Goal: Communication & Community: Answer question/provide support

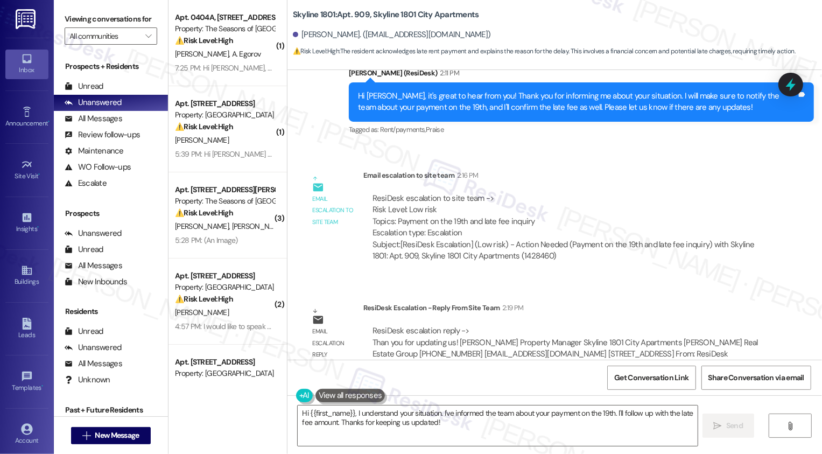
scroll to position [758, 0]
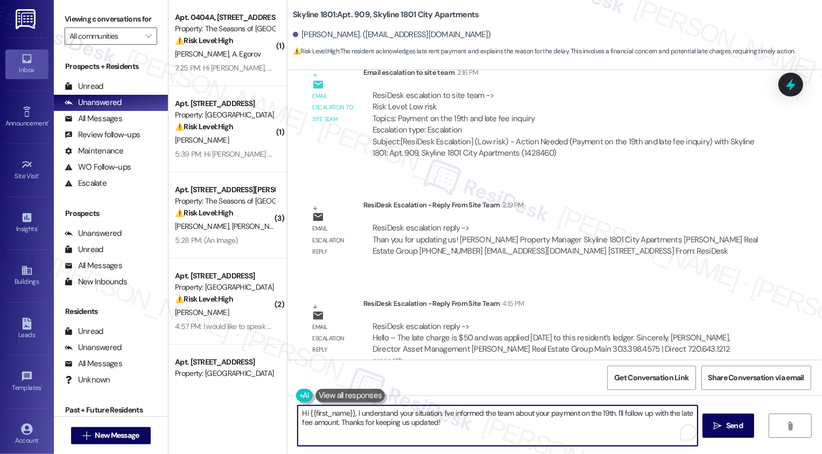
drag, startPoint x: 351, startPoint y: 412, endPoint x: 464, endPoint y: 424, distance: 114.3
click at [464, 424] on textarea "Hi {{first_name}}, I understand your situation. I've informed the team about yo…" at bounding box center [498, 426] width 400 height 40
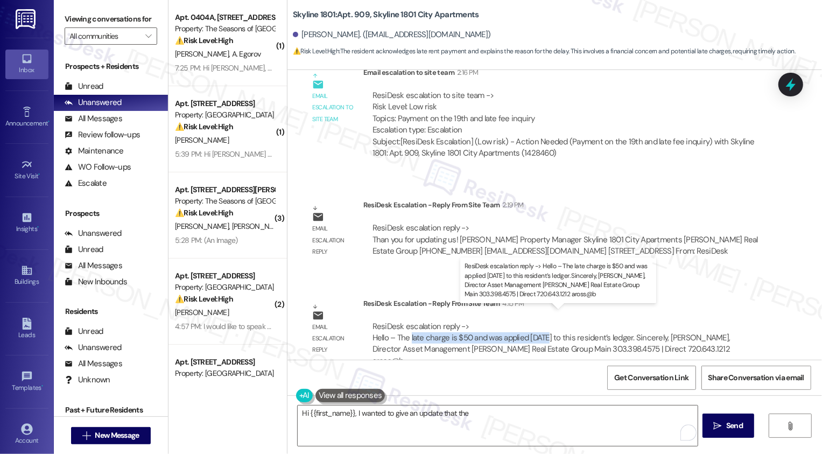
copy div "late charge is $50 and was applied [DATE]"
drag, startPoint x: 405, startPoint y: 326, endPoint x: 542, endPoint y: 326, distance: 136.8
click at [542, 326] on div "ResiDesk escalation reply -> Hello – The late charge is $50 and was applied [DA…" at bounding box center [552, 343] width 358 height 45
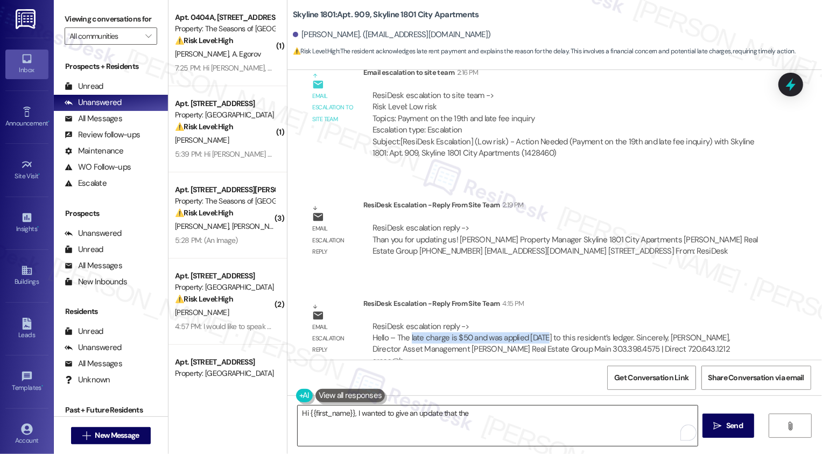
click at [514, 415] on textarea "Hi {{first_name}}, I wanted to give an update that the" at bounding box center [498, 426] width 400 height 40
paste textarea "late charge is $50 and was applied [DATE]"
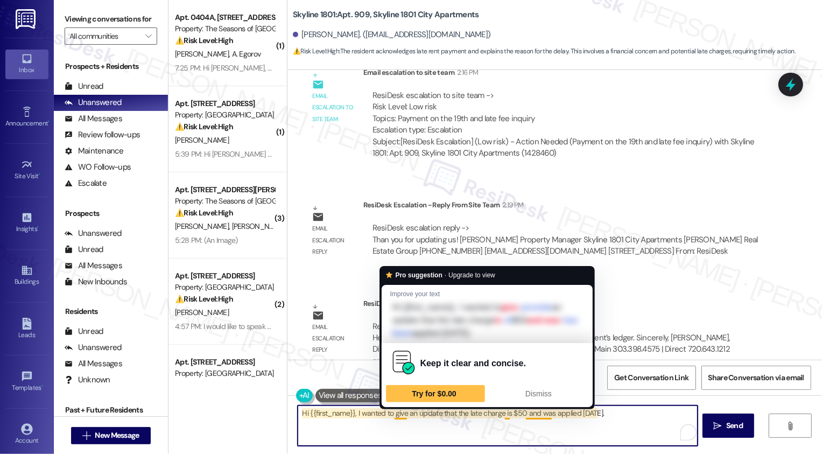
click at [542, 419] on textarea "Hi {{first_name}}, I wanted to give an update that the late charge is $50 and w…" at bounding box center [498, 426] width 400 height 40
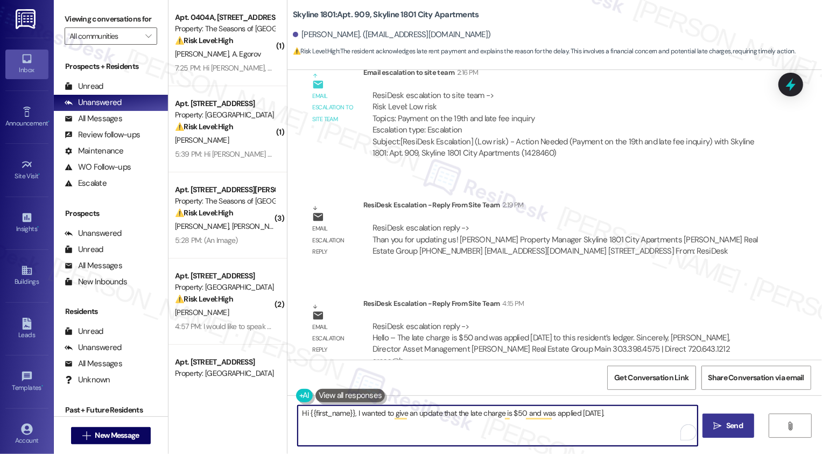
type textarea "Hi {{first_name}}, I wanted to give an update that the late charge is $50 and w…"
click at [720, 421] on span " Send" at bounding box center [729, 425] width 34 height 11
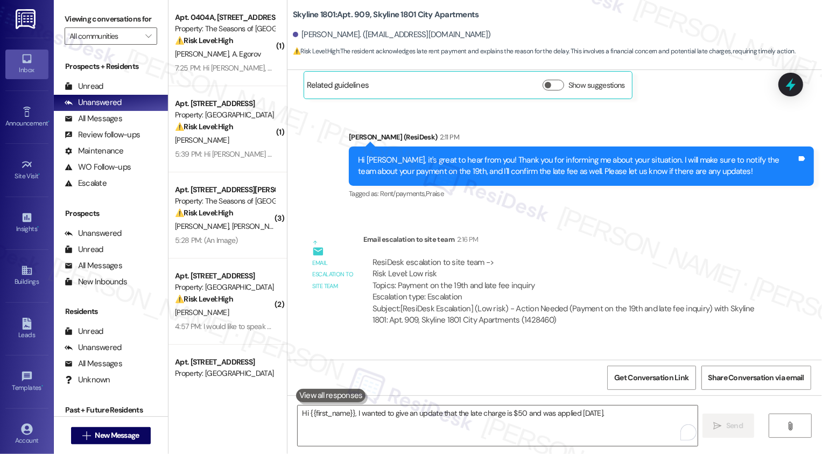
scroll to position [833, 0]
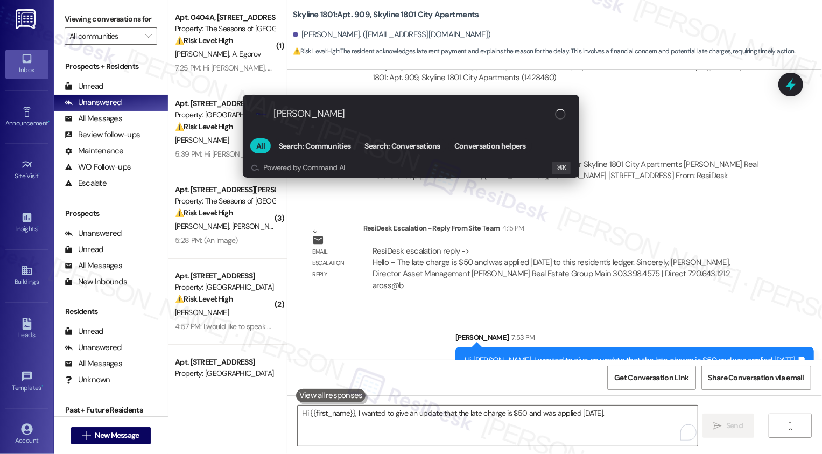
type input "[PERSON_NAME]"
click at [462, 279] on div ".cls-1{fill:#0a055f;}.cls-2{fill:#0cc4c4;} resideskLogoBlueOrange [PERSON_NAME]…" at bounding box center [411, 227] width 822 height 454
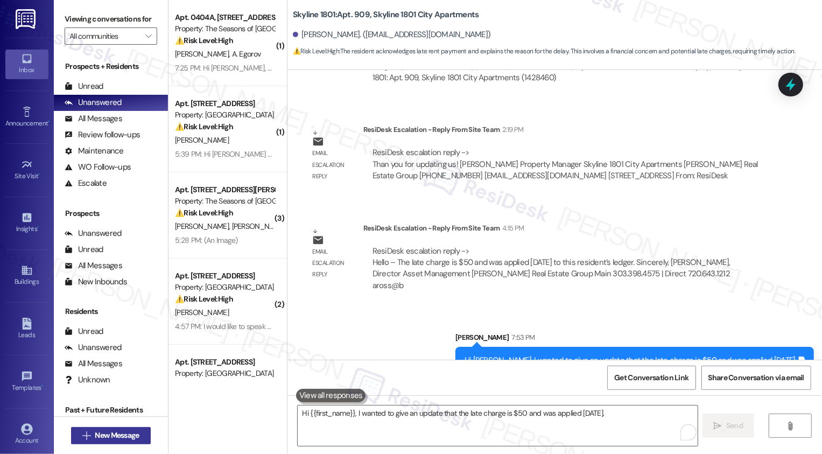
click at [123, 433] on span "New Message" at bounding box center [117, 435] width 44 height 11
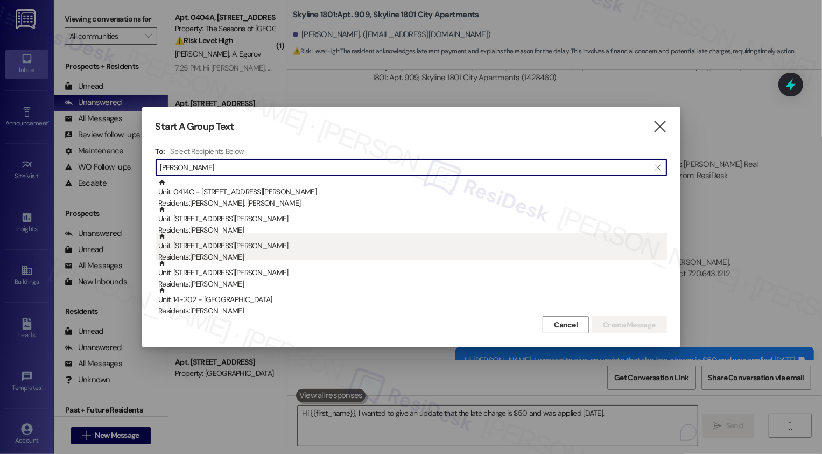
type input "[PERSON_NAME]"
click at [220, 249] on div "Unit: 0406C - [STREET_ADDRESS][PERSON_NAME] Residents: [PERSON_NAME]" at bounding box center [412, 248] width 509 height 31
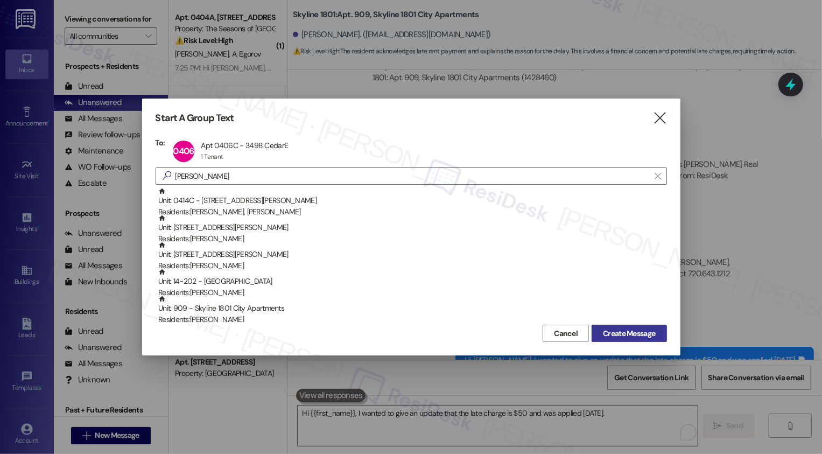
click at [617, 336] on span "Create Message" at bounding box center [629, 333] width 52 height 11
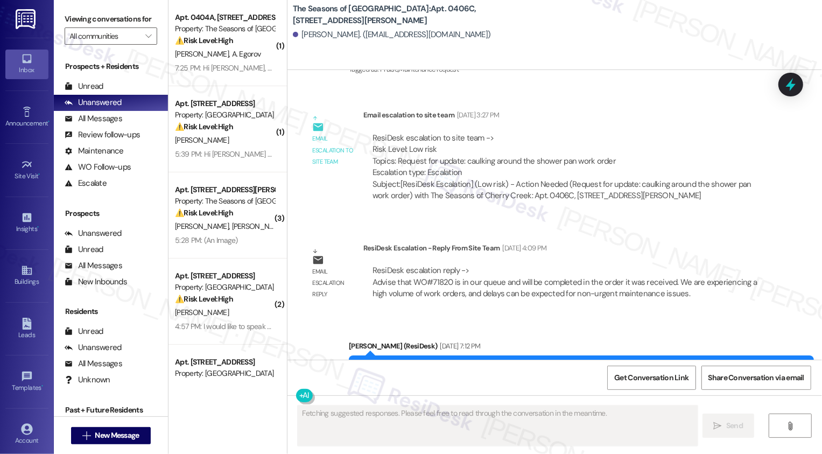
scroll to position [2280, 0]
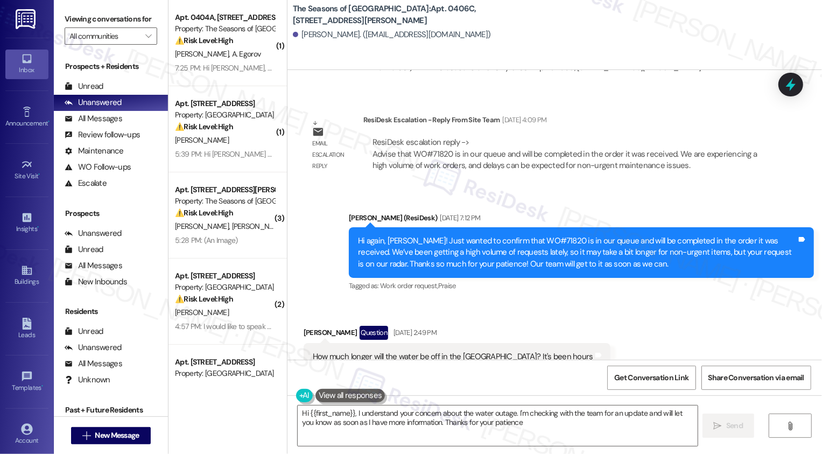
type textarea "Hi {{first_name}}, I understand your concern about the water outage. I'm checki…"
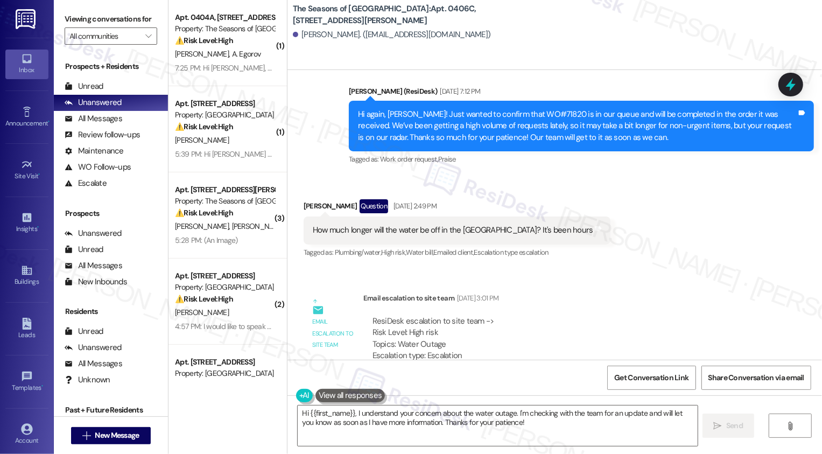
scroll to position [2713, 0]
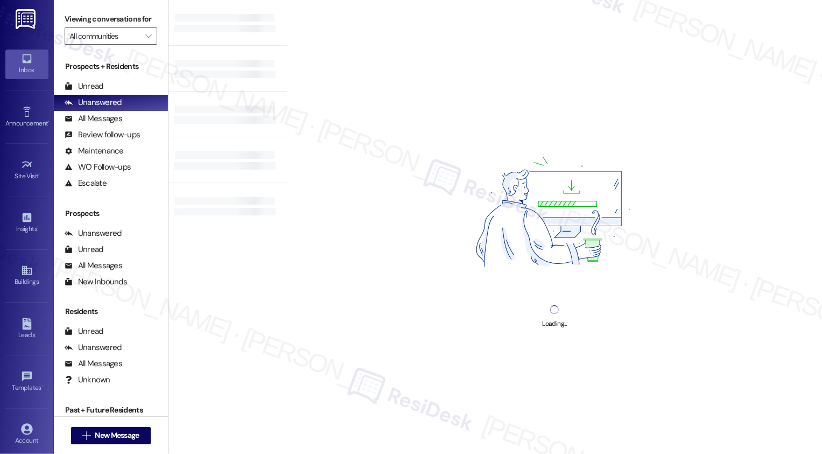
click at [13, 413] on div "Account Go to Account" at bounding box center [26, 434] width 43 height 53
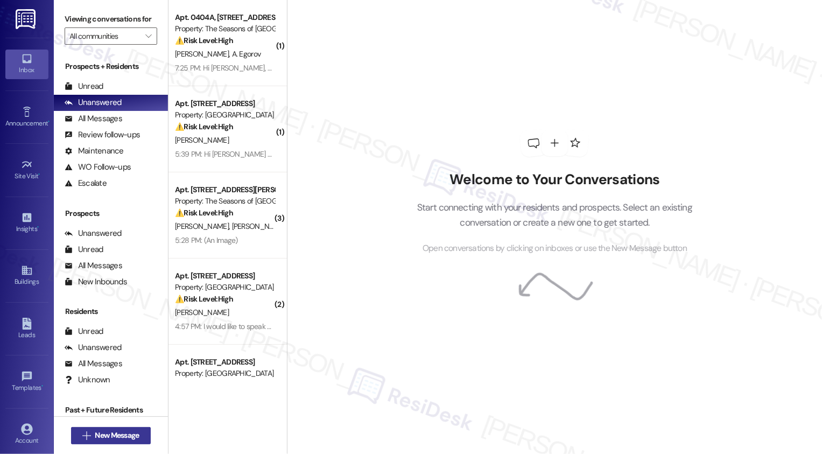
click at [95, 434] on span "New Message" at bounding box center [117, 435] width 44 height 11
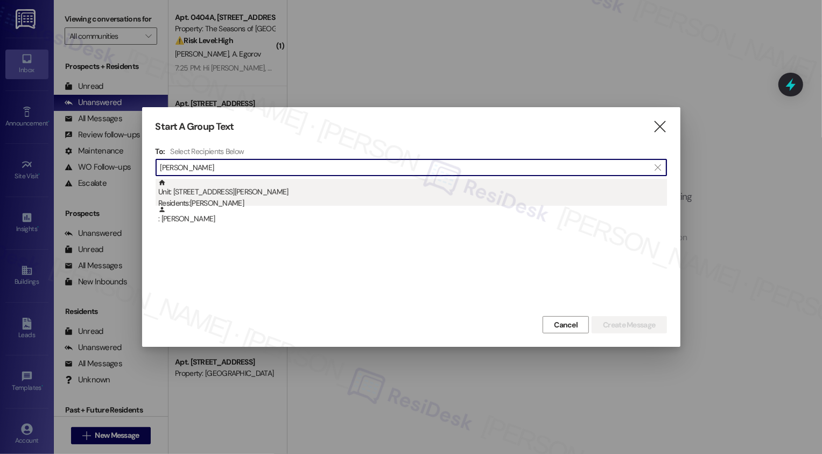
type input "[PERSON_NAME]"
click at [190, 198] on div "Residents: Levi Noe" at bounding box center [412, 203] width 509 height 11
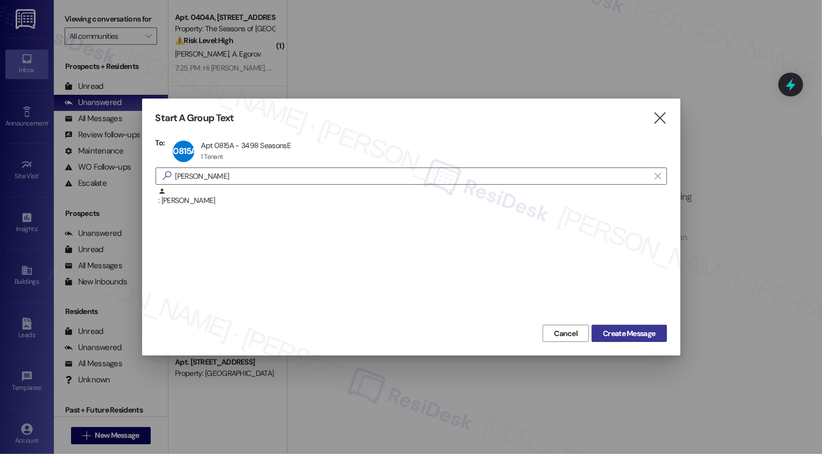
click at [633, 334] on span "Create Message" at bounding box center [629, 333] width 52 height 11
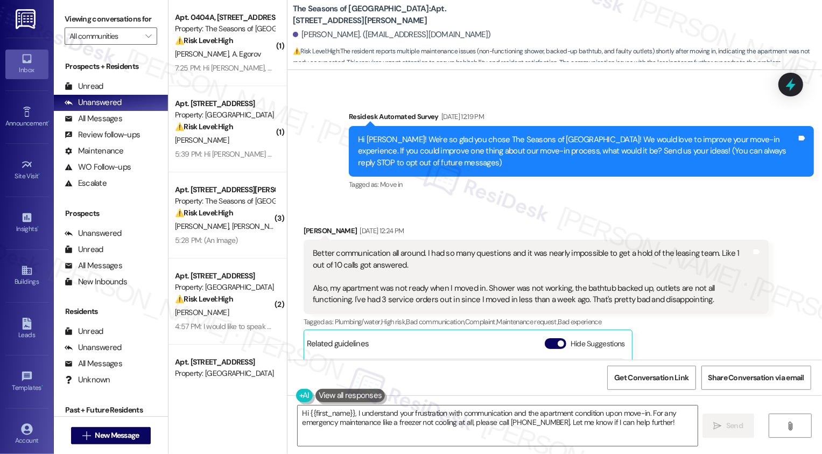
scroll to position [75, 0]
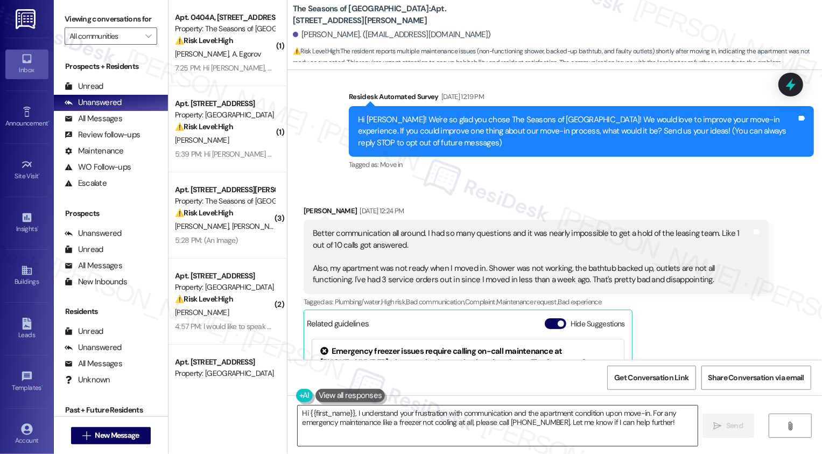
click at [379, 425] on textarea "Hi {{first_name}}, I understand your frustration with communication and the apa…" at bounding box center [498, 426] width 400 height 40
drag, startPoint x: 343, startPoint y: 94, endPoint x: 665, endPoint y: 280, distance: 372.5
click at [665, 280] on div "Lease started Aug 28, 2025 at 8:00 PM Survey, sent via SMS Residesk Automated S…" at bounding box center [555, 215] width 535 height 290
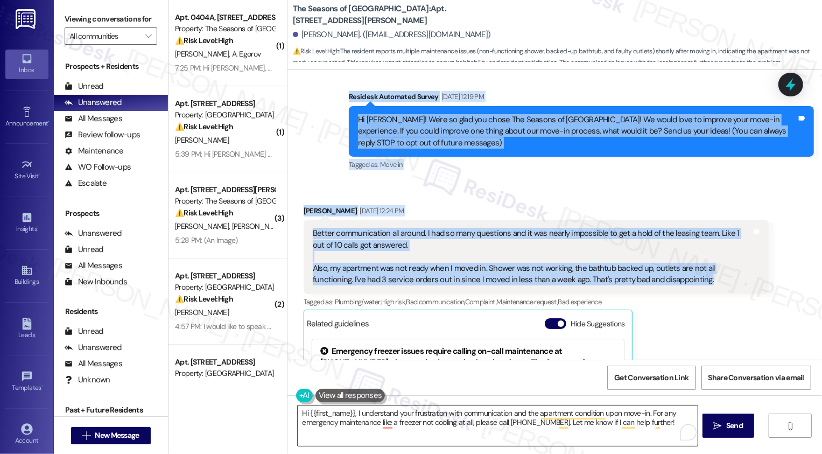
click at [352, 418] on textarea "Hi {{first_name}}, I understand your frustration with communication and the apa…" at bounding box center [498, 426] width 400 height 40
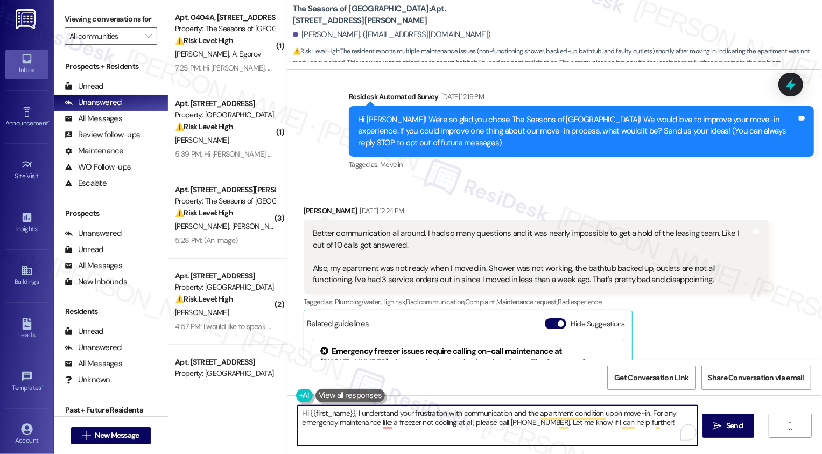
paste textarea "Levi, thank you for being so open about your experience. I hear your concerns a…"
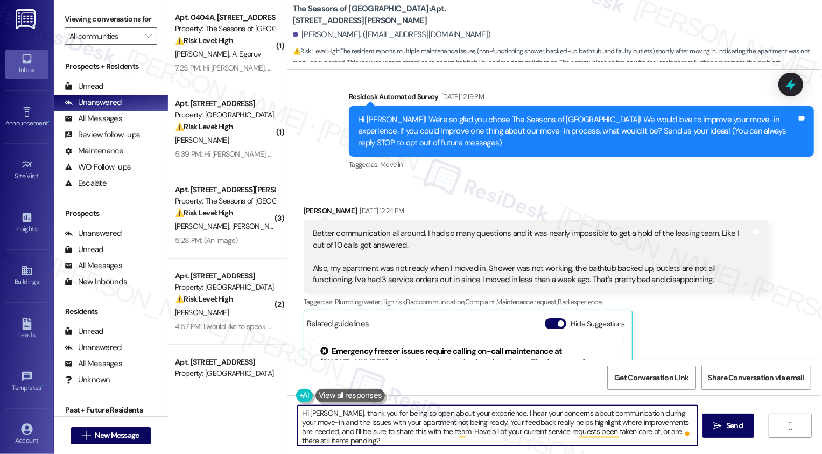
click at [316, 412] on textarea "Hi Levi, thank you for being so open about your experience. I hear your concern…" at bounding box center [498, 426] width 400 height 40
type textarea "Hi Levi, it's great to hear from you! Thank you for being so open about your ex…"
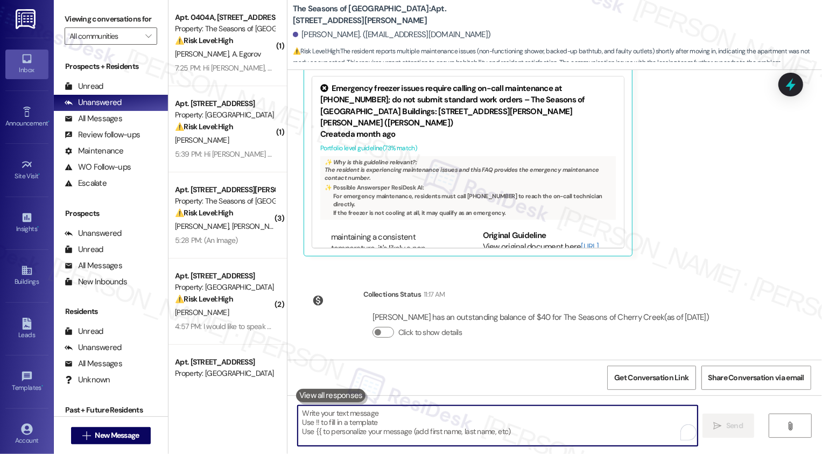
scroll to position [451, 0]
